Goal: Share content

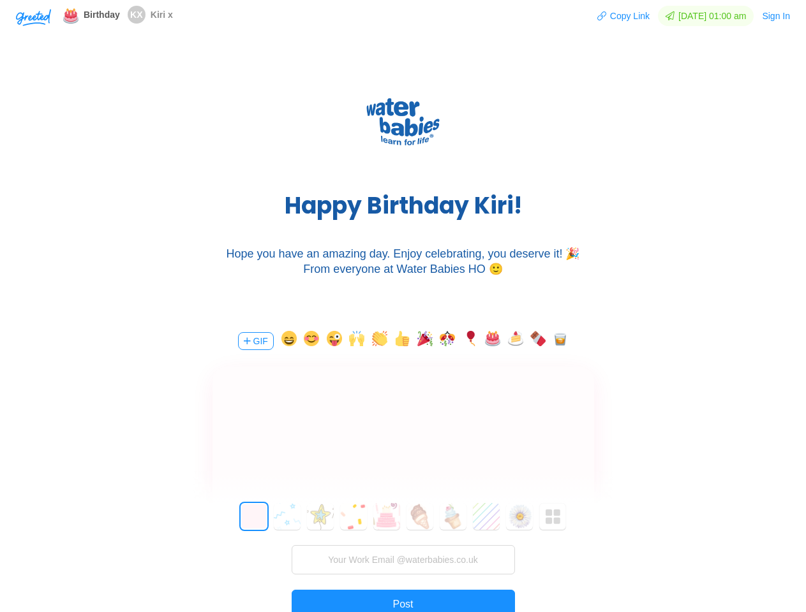
click at [402, 306] on div "H a p p y B i r t h d a y K i r i ! Hope you have an amazing day. Enjoy celebra…" at bounding box center [403, 181] width 806 height 268
click at [33, 17] on img "button" at bounding box center [33, 17] width 35 height 17
click at [617, 16] on button "Copy Link" at bounding box center [623, 16] width 54 height 20
click at [776, 16] on button "Sign In" at bounding box center [775, 16] width 29 height 20
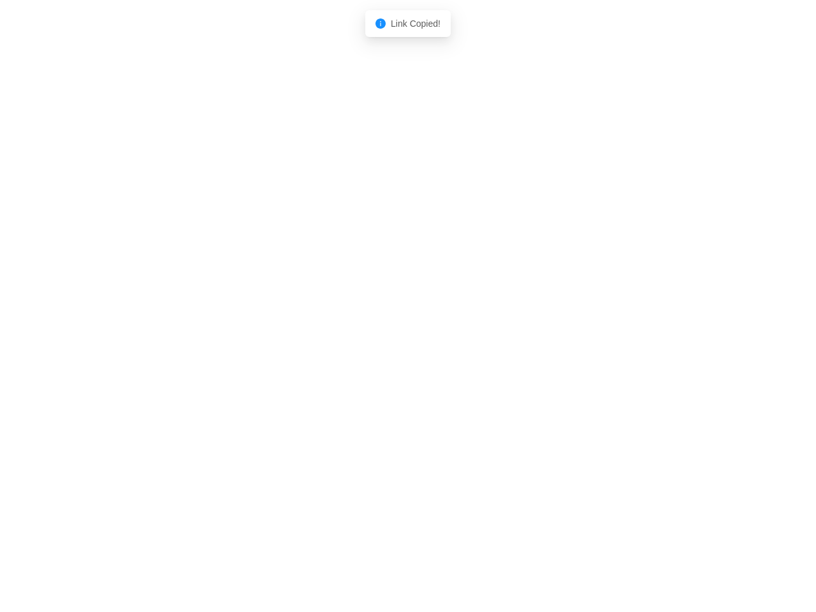
click at [254, 341] on body "Shadow: (click to exit) Link Copied!" at bounding box center [408, 306] width 816 height 612
click at [286, 341] on body "Shadow: (click to exit) Link Copied!" at bounding box center [408, 306] width 816 height 612
click at [309, 341] on body "Shadow: (click to exit) Link Copied!" at bounding box center [408, 306] width 816 height 612
click at [332, 341] on body "Shadow: (click to exit) Link Copied!" at bounding box center [408, 306] width 816 height 612
click at [355, 341] on body "Shadow: (click to exit) Link Copied!" at bounding box center [408, 306] width 816 height 612
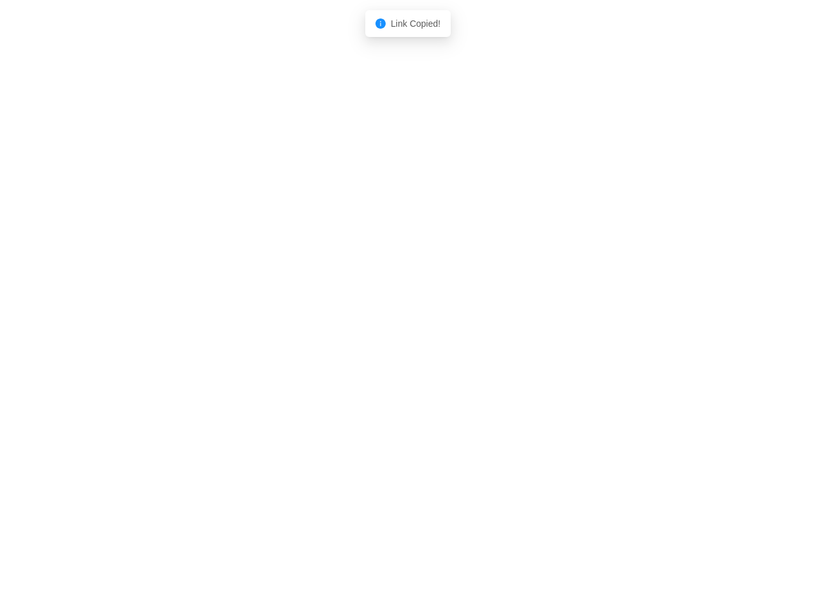
click at [378, 341] on body "Shadow: (click to exit) Link Copied!" at bounding box center [408, 306] width 816 height 612
